Goal: Obtain resource: Download file/media

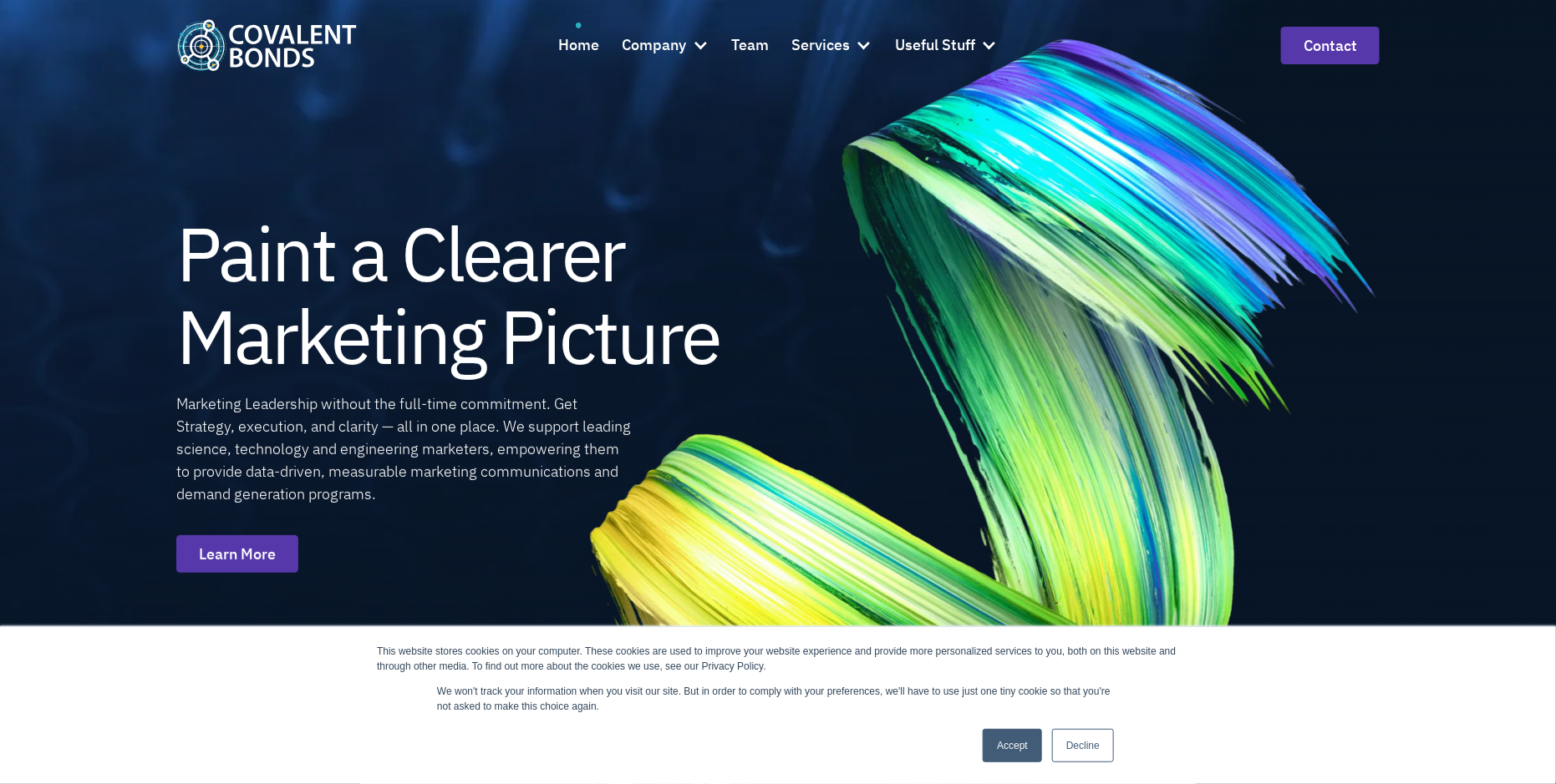
click at [1011, 746] on link "Accept" at bounding box center [1012, 746] width 59 height 33
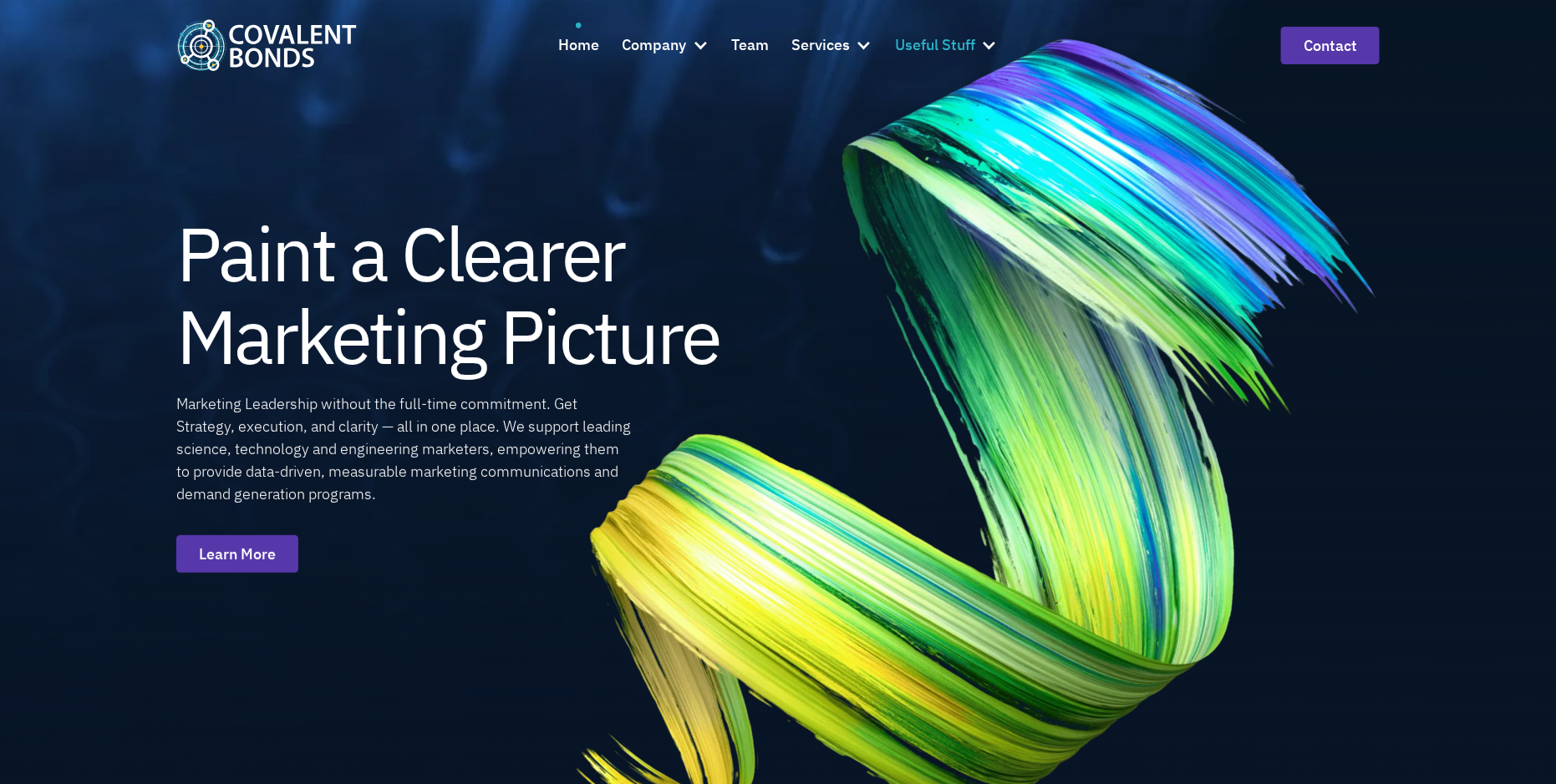
click at [975, 49] on div "Useful Stuff" at bounding box center [935, 45] width 80 height 24
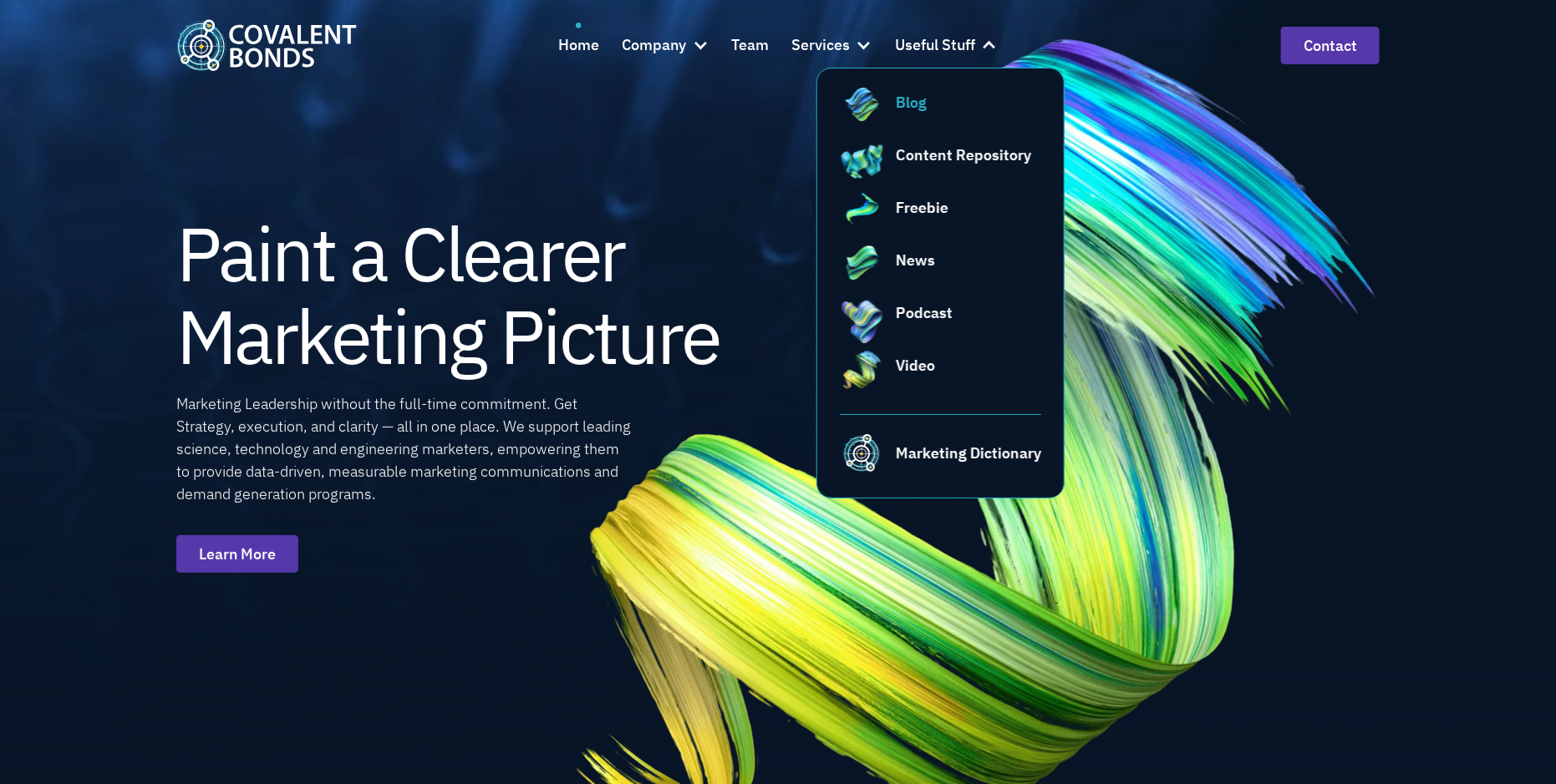
click at [951, 97] on div "Blog" at bounding box center [968, 102] width 146 height 22
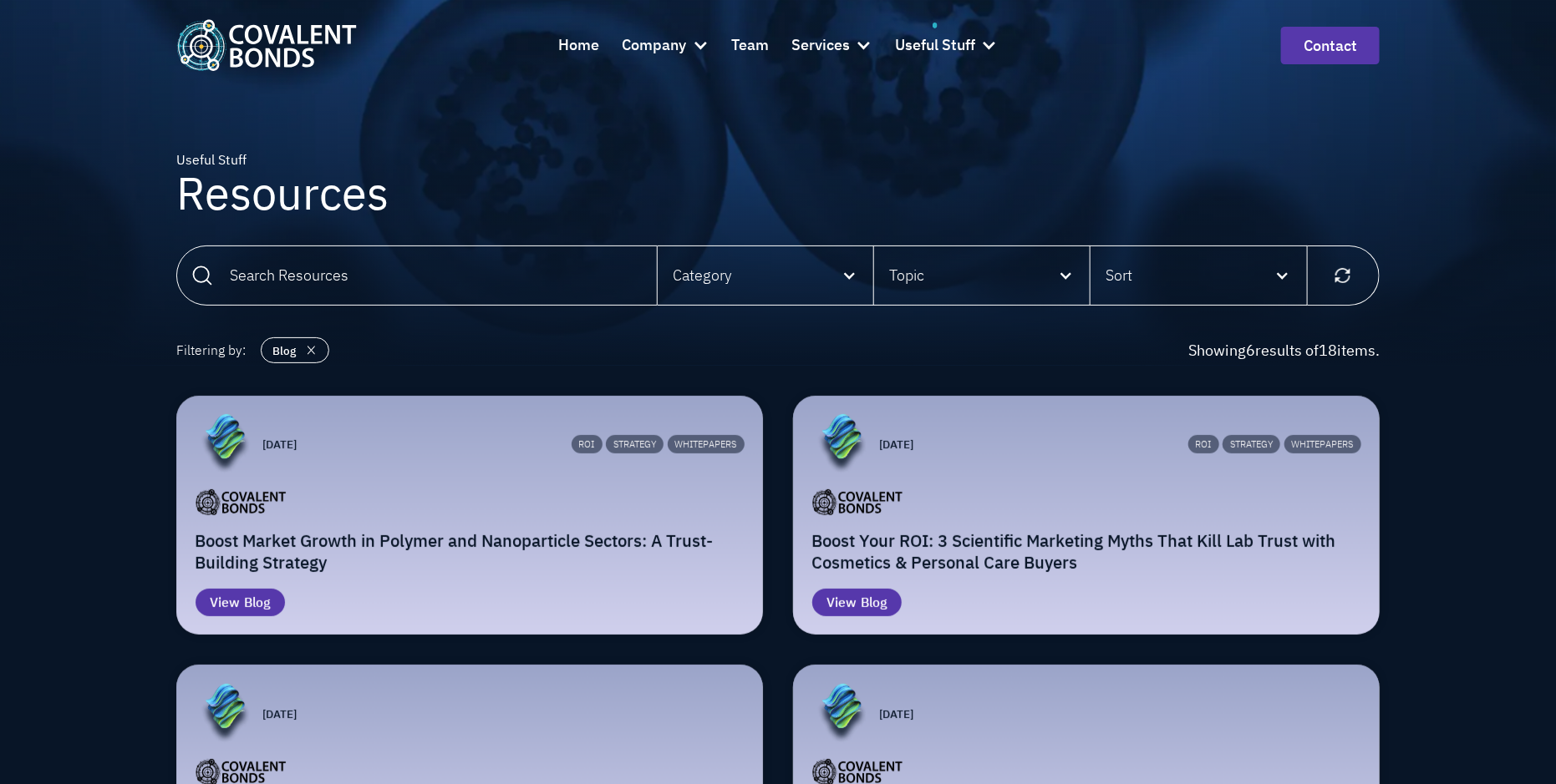
click at [621, 471] on div "ROI ROI Strategy Strategy Whitepapers Whitepapers" at bounding box center [525, 443] width 440 height 60
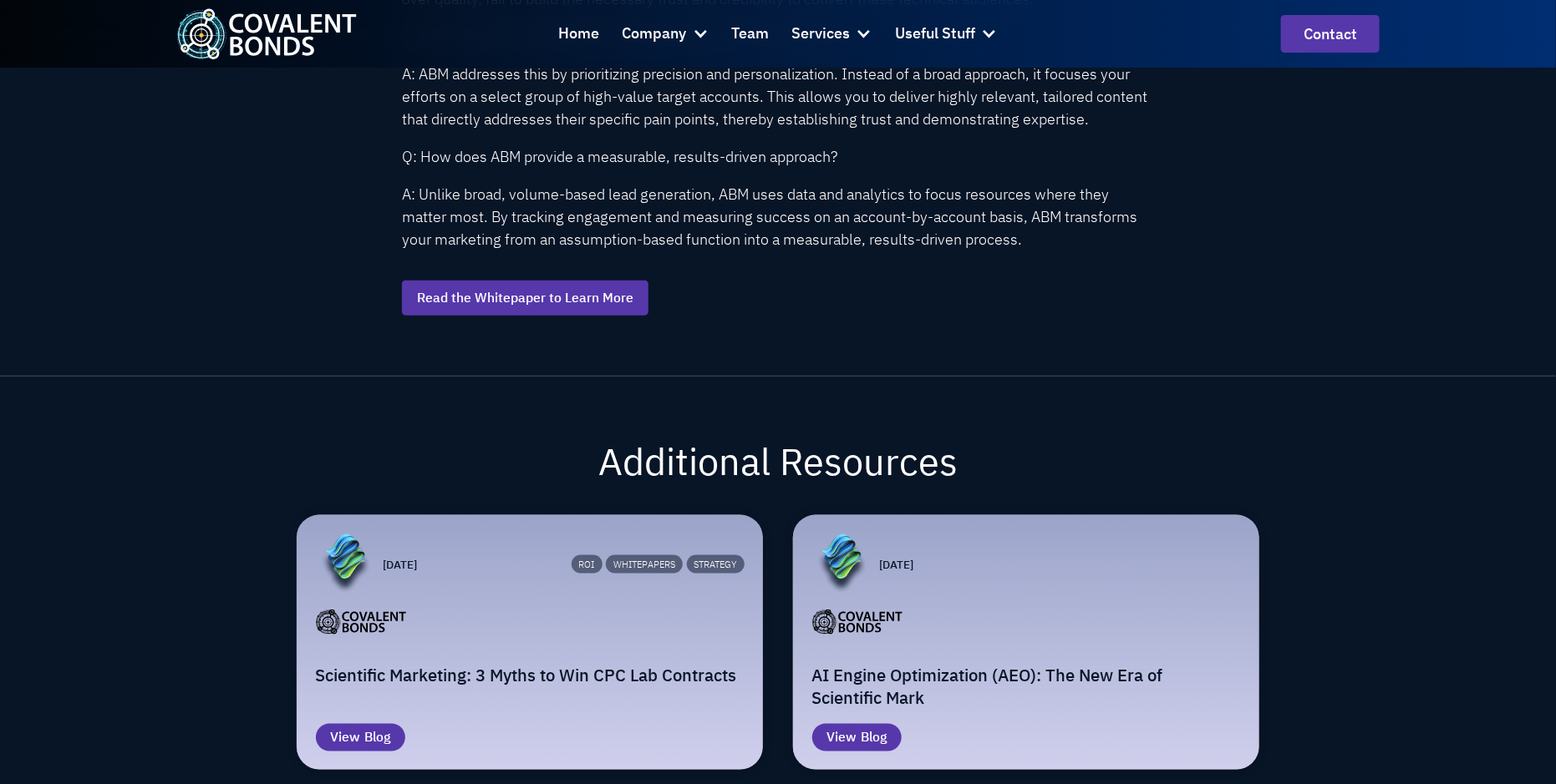
scroll to position [3860, 0]
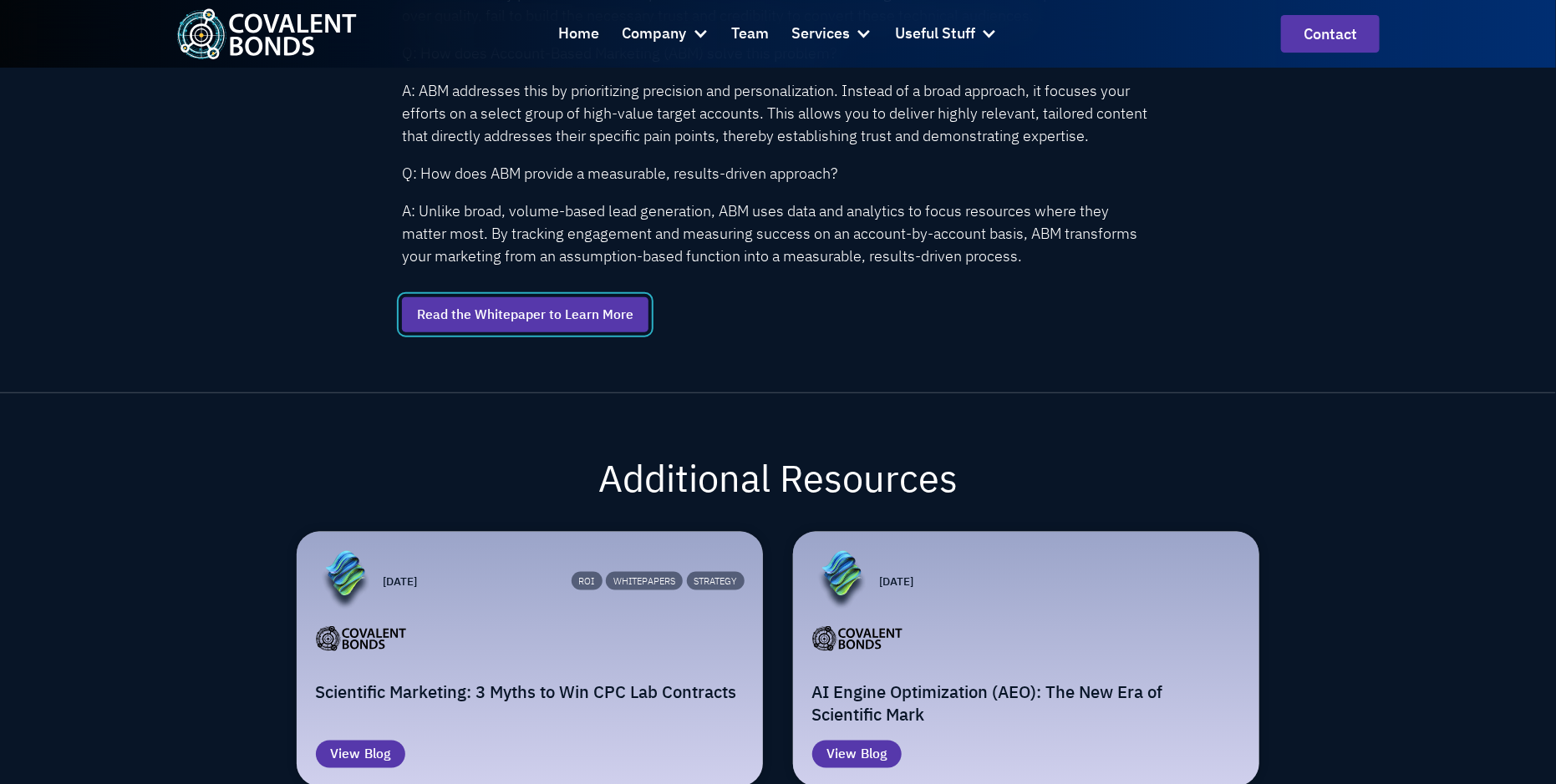
click at [573, 325] on link "Read the Whitepaper to Learn More" at bounding box center [525, 315] width 247 height 35
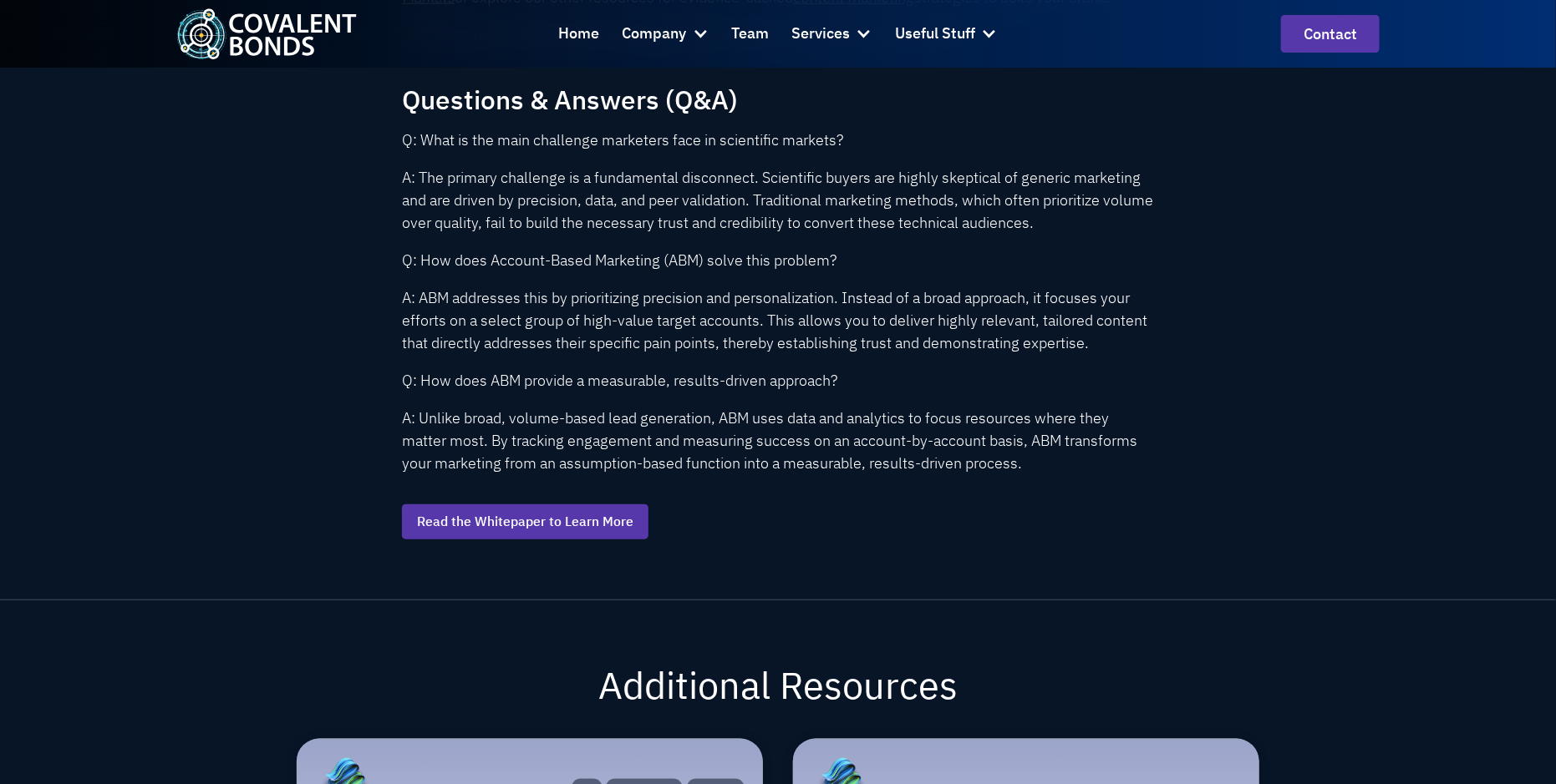
scroll to position [3640, 0]
